Goal: Navigation & Orientation: Go to known website

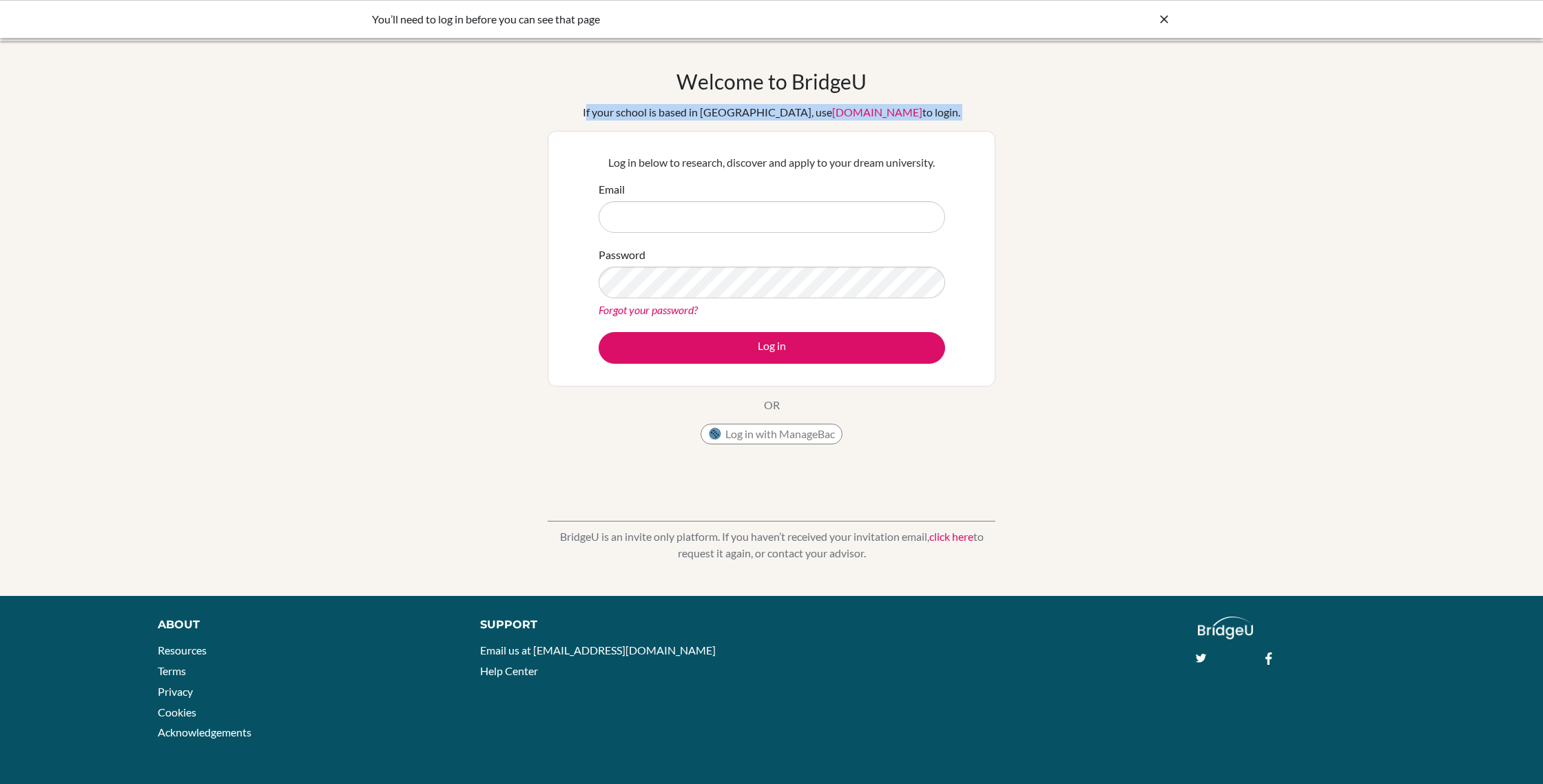
drag, startPoint x: 614, startPoint y: 110, endPoint x: 961, endPoint y: 118, distance: 347.1
click at [961, 118] on div "Welcome to [GEOGRAPHIC_DATA] If your school is based in [GEOGRAPHIC_DATA], use …" at bounding box center [772, 260] width 448 height 382
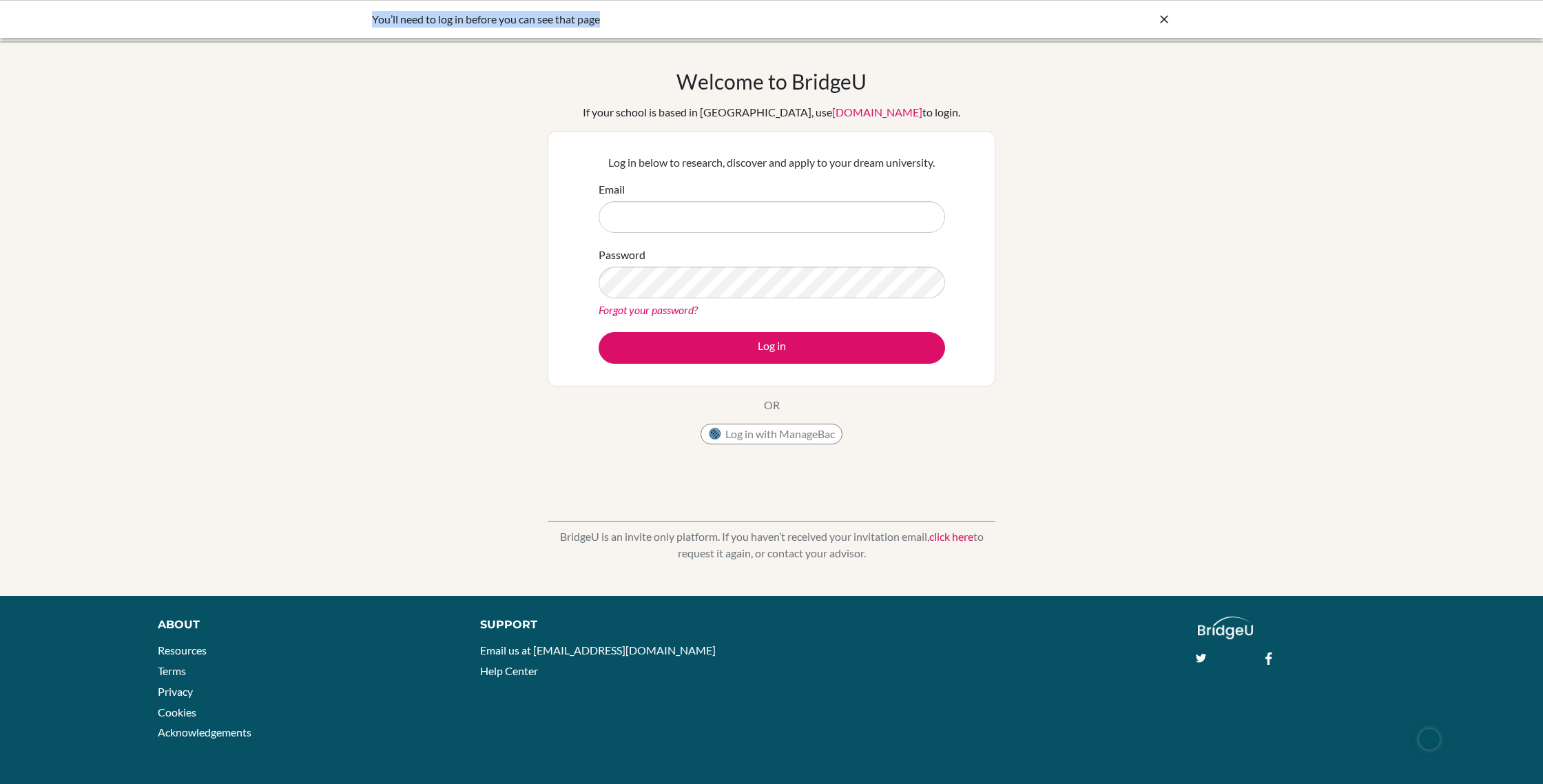
drag, startPoint x: 368, startPoint y: 14, endPoint x: 631, endPoint y: 19, distance: 263.0
click at [631, 19] on div "You’ll need to log in before you can see that page" at bounding box center [772, 19] width 1543 height 38
